Goal: Task Accomplishment & Management: Use online tool/utility

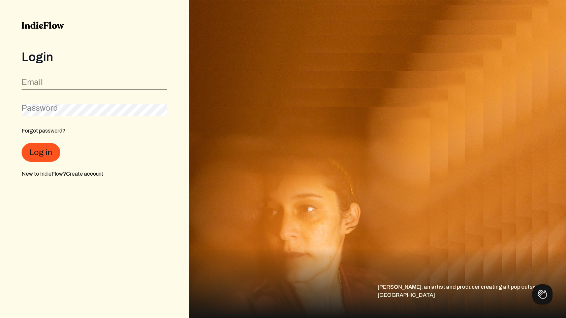
type input "[EMAIL_ADDRESS][DOMAIN_NAME]"
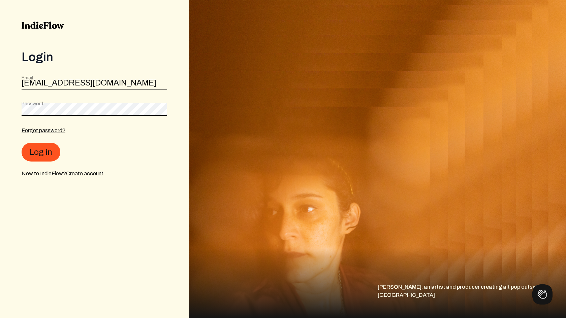
click at [40, 153] on button "Log in" at bounding box center [41, 152] width 39 height 19
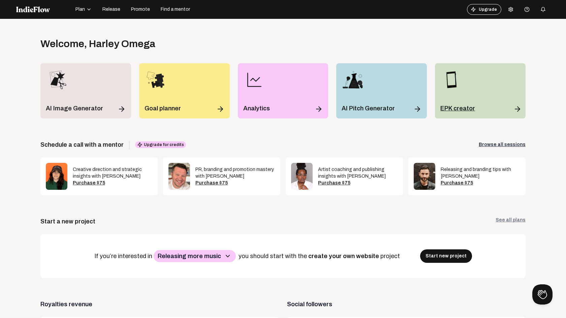
click at [473, 104] on div "EPK creator" at bounding box center [480, 108] width 80 height 9
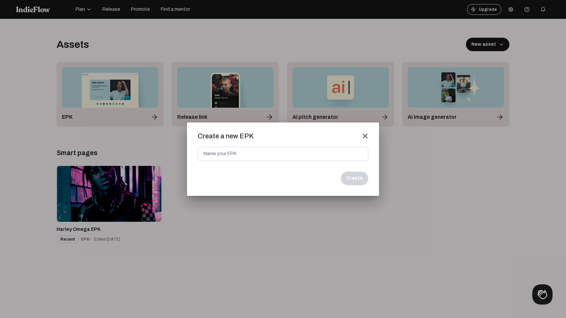
click at [365, 137] on mat-icon "close" at bounding box center [365, 136] width 6 height 6
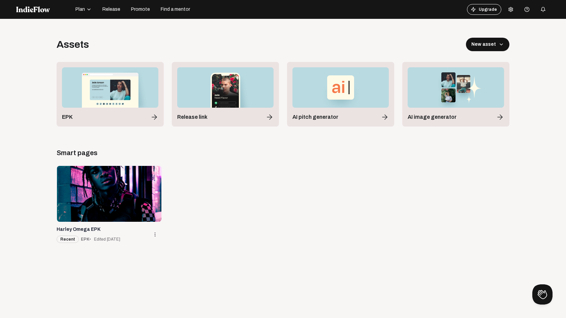
click at [94, 198] on div at bounding box center [109, 194] width 104 height 56
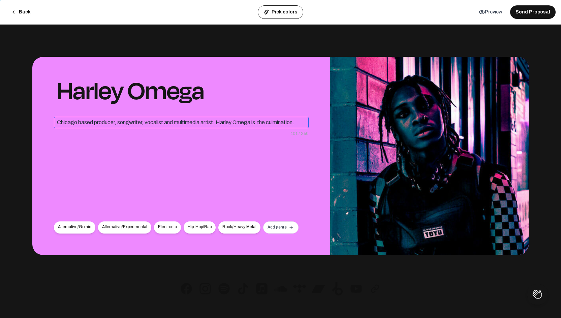
click at [243, 122] on div "Chicago based producer, songwriter, vocalist and multimedia artist. Harley Omeg…" at bounding box center [181, 122] width 255 height 11
click at [239, 140] on div "Harley Omega Chicago based producer, songwriter, vocalist and multimedia artist…" at bounding box center [181, 156] width 298 height 198
click at [251, 121] on div "Chicago based producer, songwriter, vocalist and multimedia artist. Harley Omeg…" at bounding box center [181, 122] width 255 height 11
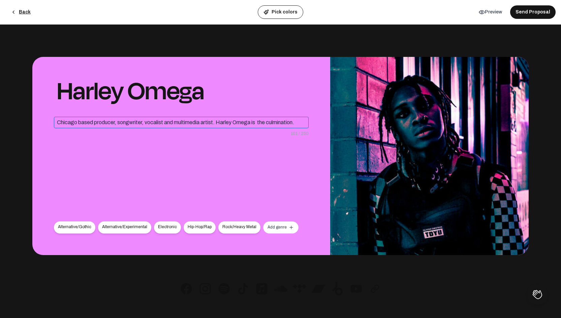
click at [251, 121] on div "Chicago based producer, songwriter, vocalist and multimedia artist. Harley Omeg…" at bounding box center [181, 122] width 255 height 11
click at [241, 140] on div "Harley Omega Chicago based producer, songwriter, vocalist and multimedia artist…" at bounding box center [181, 156] width 298 height 198
click at [229, 162] on div "Harley Omega Chicago based producer, songwriter, vocalist and multimedia artist…" at bounding box center [181, 156] width 298 height 198
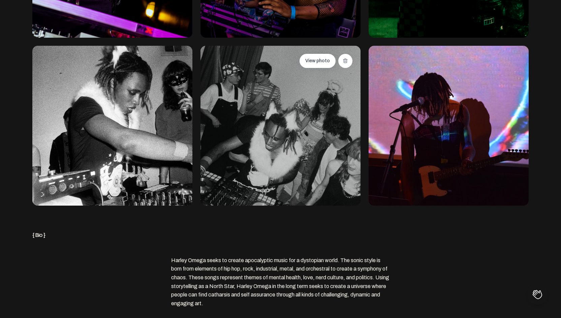
scroll to position [814, 0]
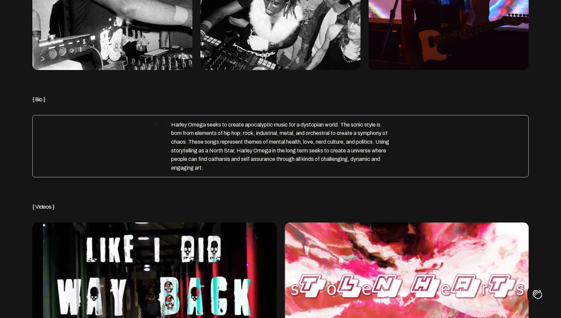
click at [209, 155] on div "Harley Omega seeks to create apocalyptic music for a dystopian world. The sonic…" at bounding box center [280, 146] width 219 height 56
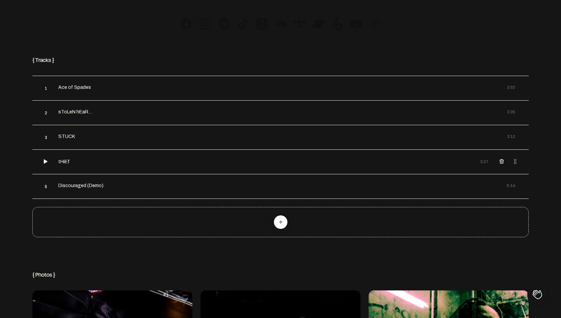
scroll to position [0, 0]
